Goal: Task Accomplishment & Management: Use online tool/utility

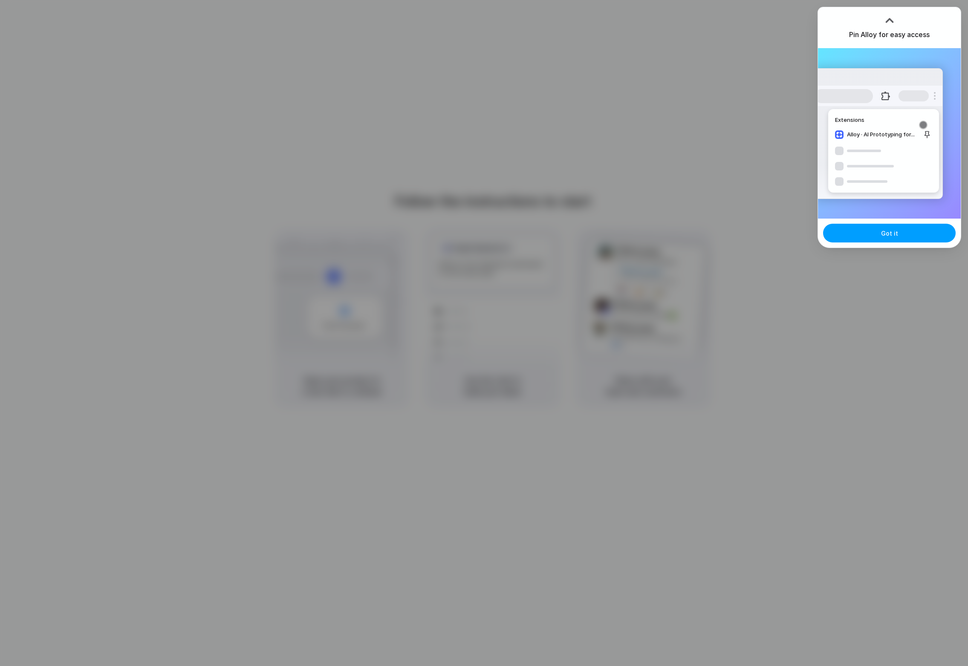
click at [894, 235] on span "Got it" at bounding box center [889, 233] width 17 height 9
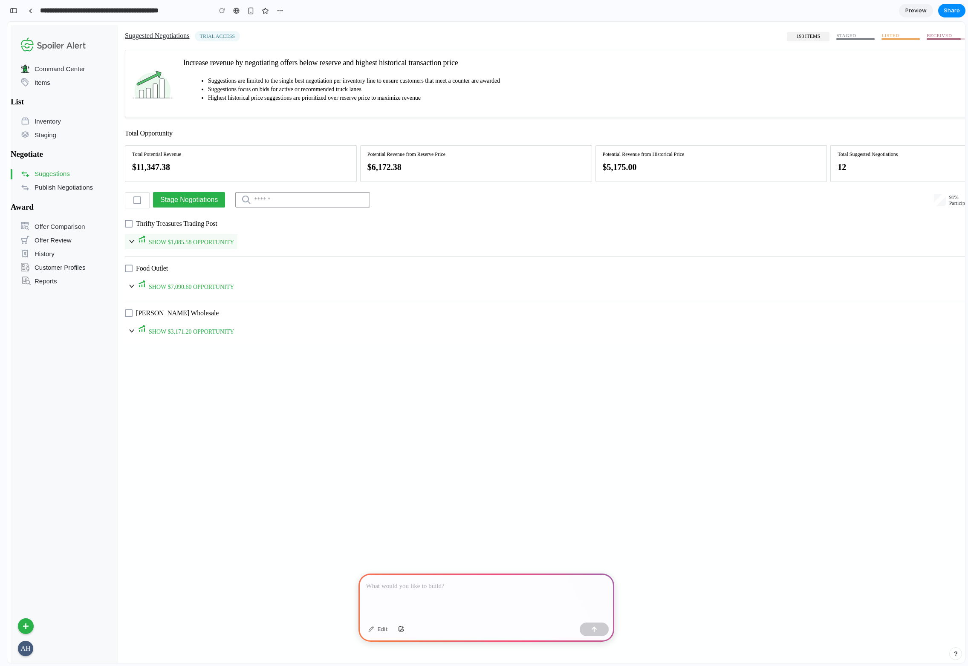
click at [195, 239] on span "SHOW $1,085.58 OPPORTUNITY" at bounding box center [191, 242] width 85 height 6
click at [193, 284] on span "SHOW $7,090.60 OPPORTUNITY" at bounding box center [191, 287] width 85 height 6
click at [190, 329] on span "SHOW $3,171.20 OPPORTUNITY" at bounding box center [191, 332] width 85 height 6
click at [416, 588] on p at bounding box center [486, 587] width 240 height 10
click at [29, 11] on div at bounding box center [31, 11] width 4 height 5
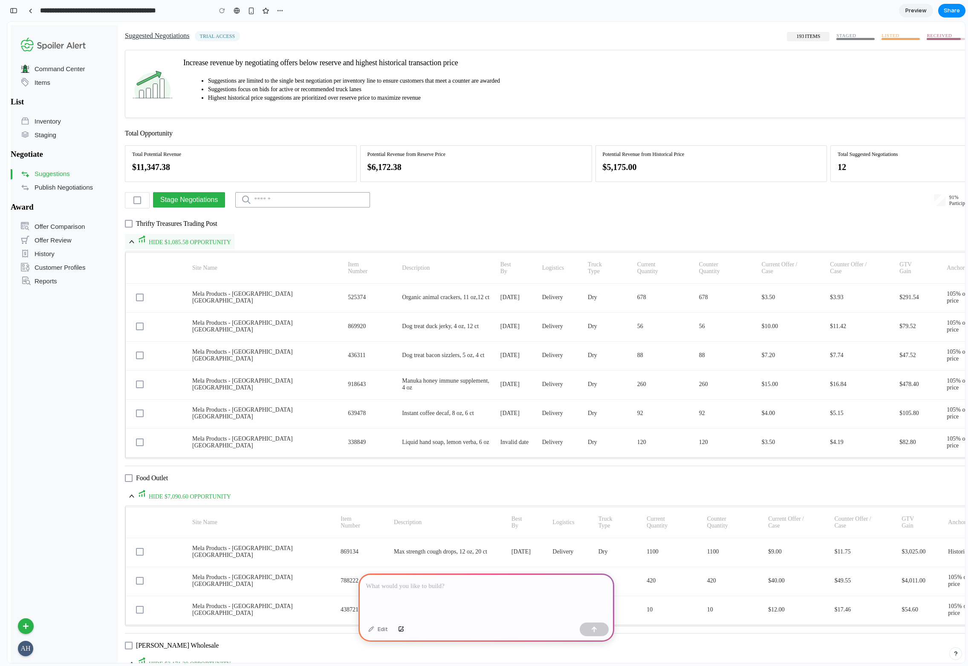
click at [153, 239] on span "HIDE $1,085.58 OPPORTUNITY" at bounding box center [190, 242] width 82 height 6
click at [415, 590] on div at bounding box center [487, 597] width 256 height 46
click at [592, 628] on div "button" at bounding box center [594, 630] width 6 height 6
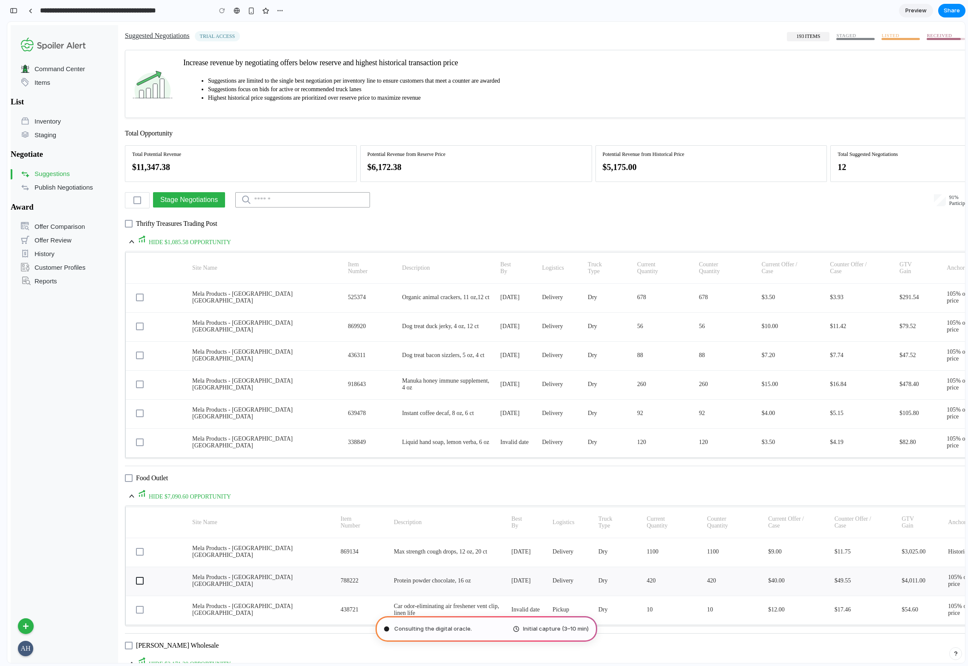
click at [136, 577] on div at bounding box center [140, 581] width 8 height 8
click at [136, 607] on div at bounding box center [140, 610] width 8 height 8
click at [168, 161] on h1 "$11,347.38" at bounding box center [240, 167] width 231 height 12
click at [275, 10] on button "button" at bounding box center [280, 10] width 13 height 13
click at [313, 8] on div "Duplicate Delete" at bounding box center [484, 333] width 968 height 666
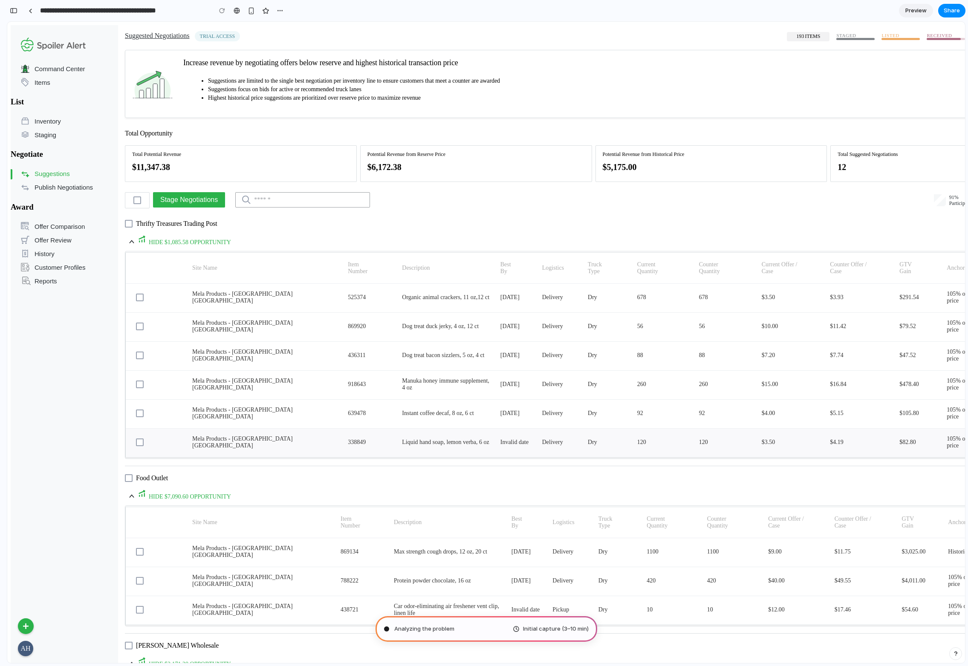
type input "**********"
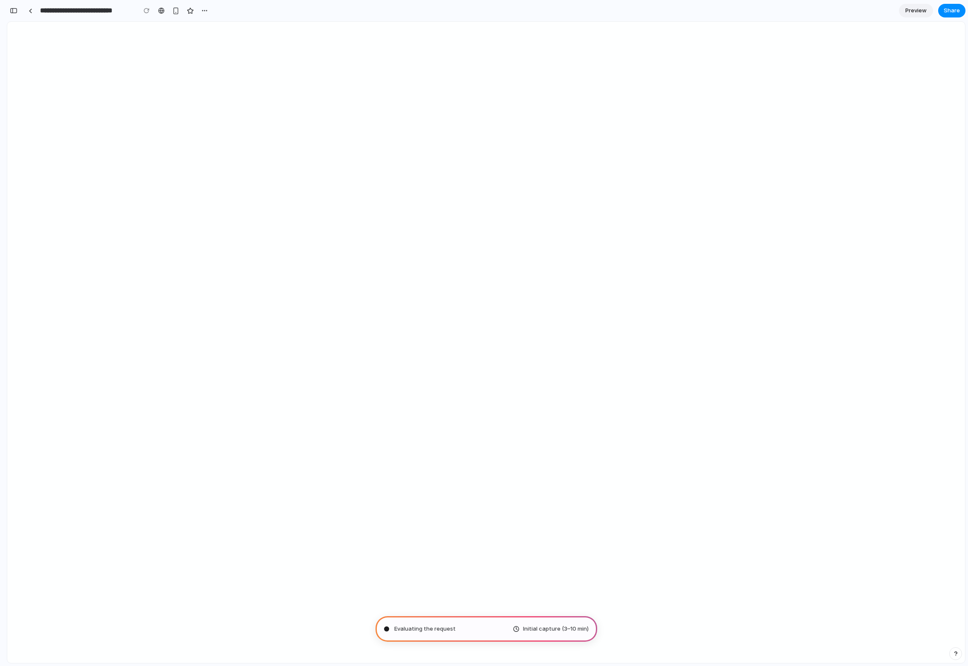
scroll to position [31, 0]
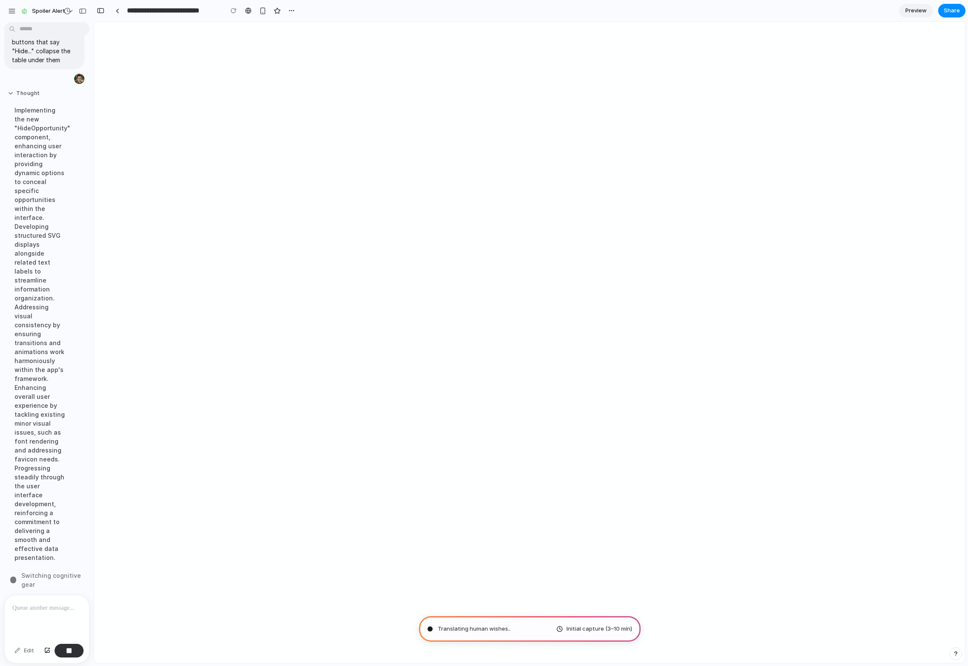
click at [10, 90] on button "Thought" at bounding box center [40, 93] width 64 height 7
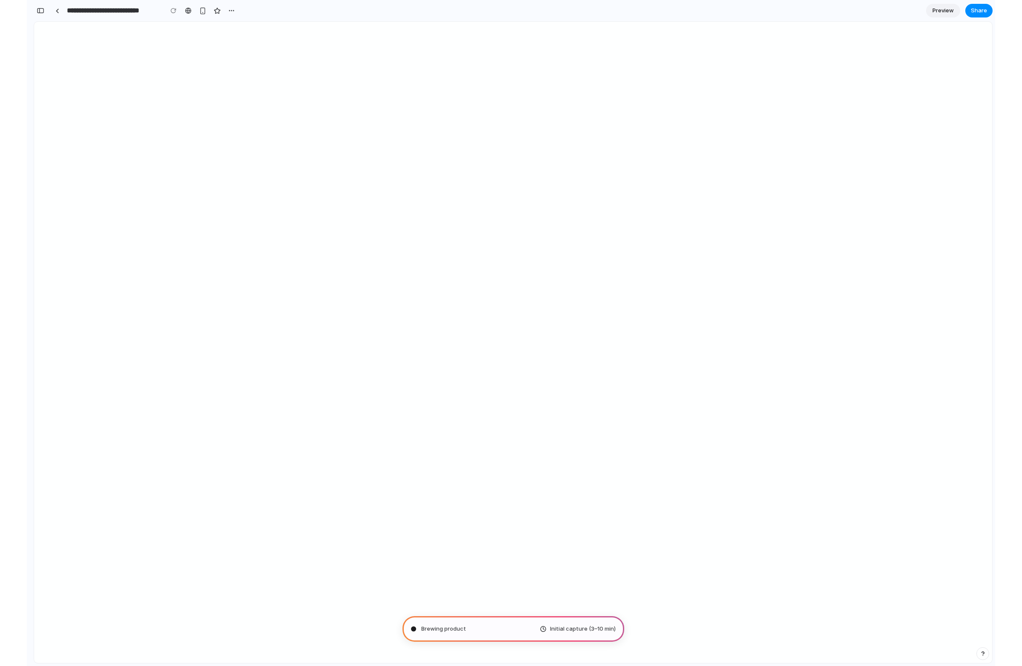
scroll to position [0, 0]
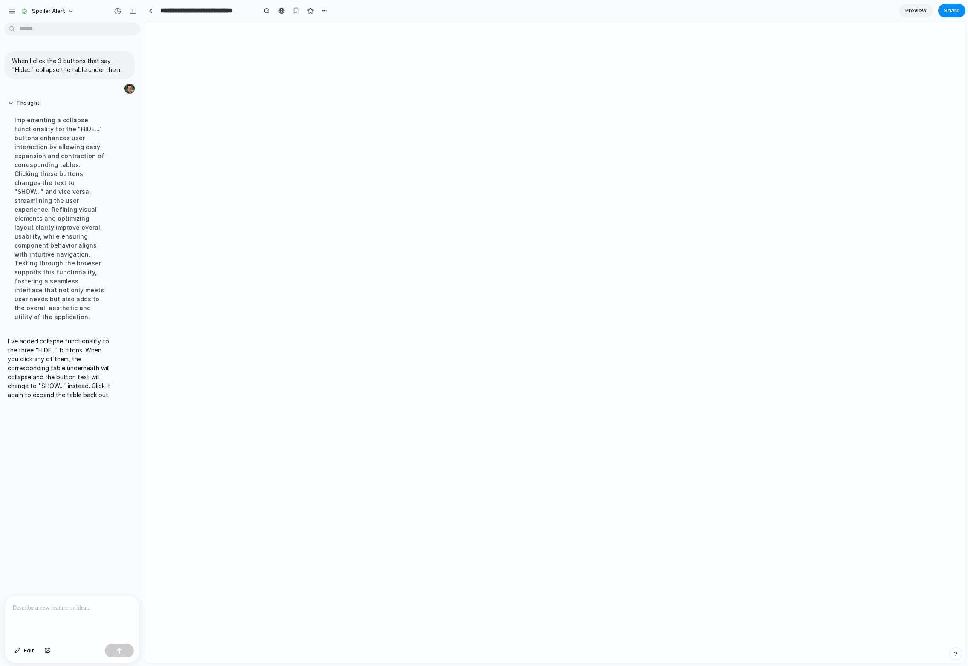
drag, startPoint x: 190, startPoint y: 51, endPoint x: 144, endPoint y: 59, distance: 46.3
